Goal: Information Seeking & Learning: Find specific fact

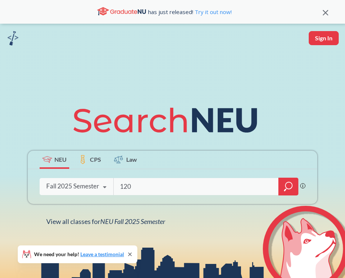
type input "1203"
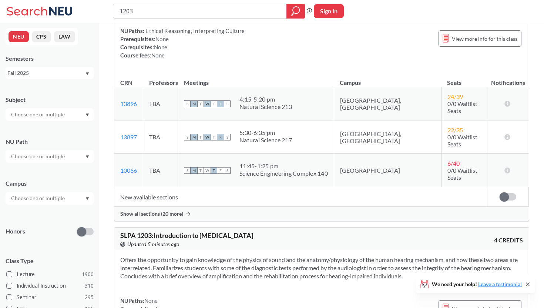
scroll to position [362, 0]
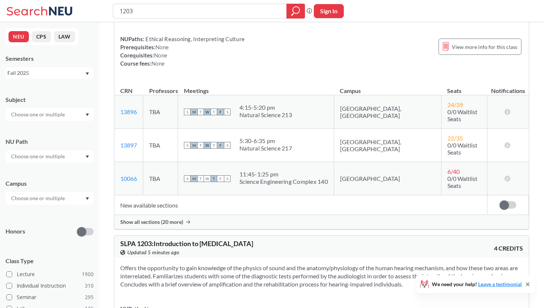
click at [156, 218] on span "Show all sections (20 more)" at bounding box center [151, 221] width 63 height 7
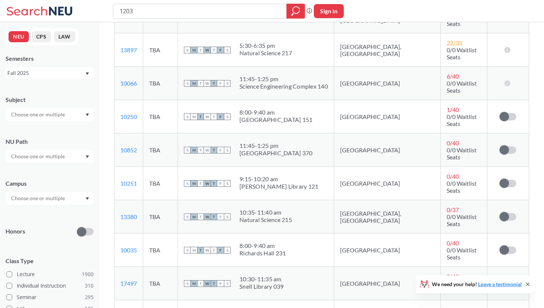
scroll to position [468, 0]
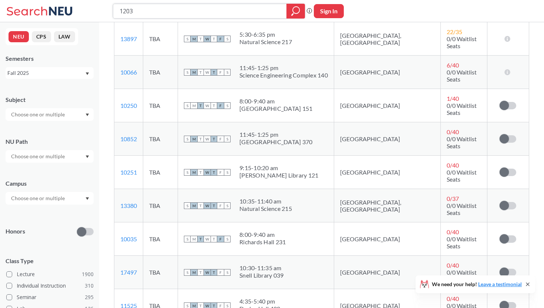
click at [183, 7] on input "1203" at bounding box center [200, 11] width 162 height 13
type input "1"
type input "2315"
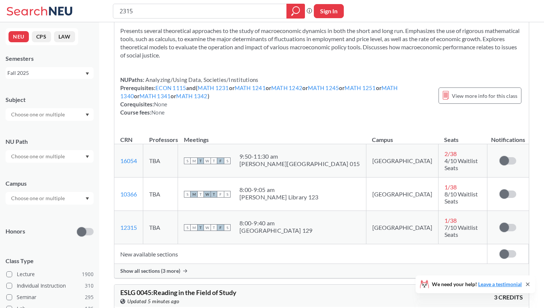
scroll to position [203, 0]
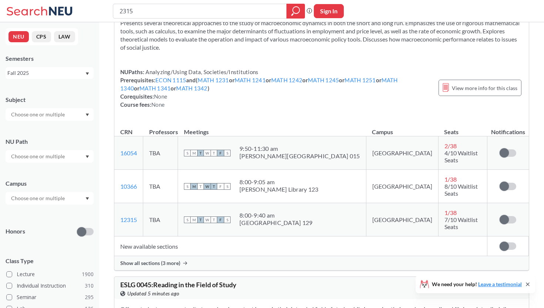
click at [142, 259] on span "Show all sections (3 more)" at bounding box center [150, 262] width 60 height 7
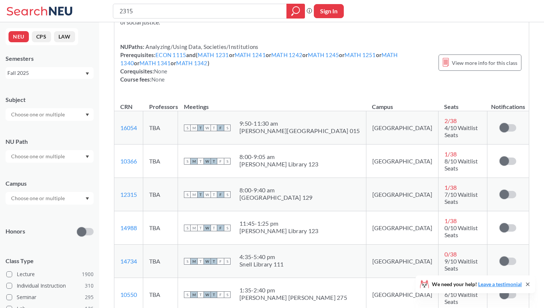
scroll to position [0, 0]
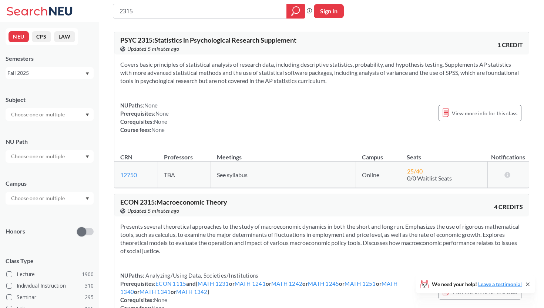
drag, startPoint x: 195, startPoint y: 18, endPoint x: 130, endPoint y: 20, distance: 64.4
click at [130, 20] on div "2315 Phrase search guarantees the exact search appears in the results. Ex. If y…" at bounding box center [272, 11] width 544 height 22
drag, startPoint x: 138, startPoint y: 13, endPoint x: 60, endPoint y: 10, distance: 77.8
click at [63, 10] on div "2315 Phrase search guarantees the exact search appears in the results. Ex. If y…" at bounding box center [272, 11] width 544 height 22
type input "1203"
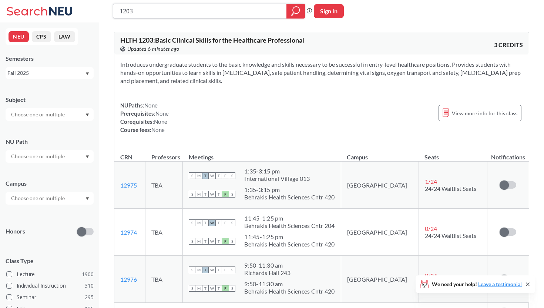
drag, startPoint x: 138, startPoint y: 7, endPoint x: 62, endPoint y: -6, distance: 77.7
click at [62, 0] on html "1203 Phrase search guarantees the exact search appears in the results. Ex. If y…" at bounding box center [272, 154] width 544 height 308
